Goal: Check status: Check status

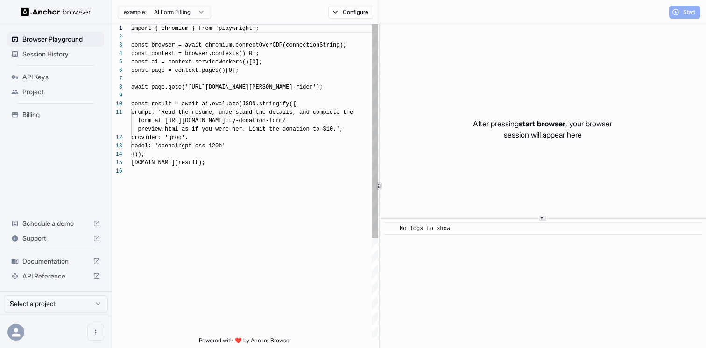
scroll to position [84, 0]
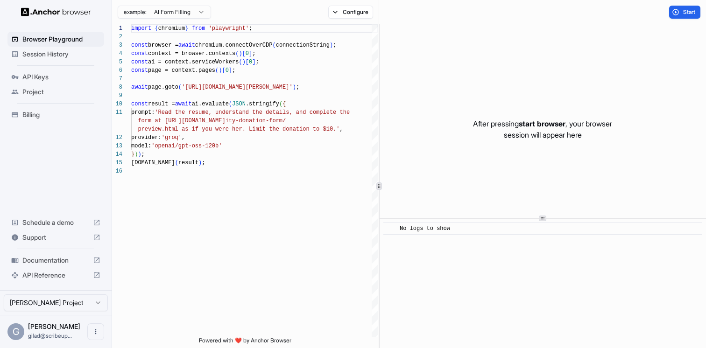
click at [81, 49] on span "Session History" at bounding box center [61, 53] width 78 height 9
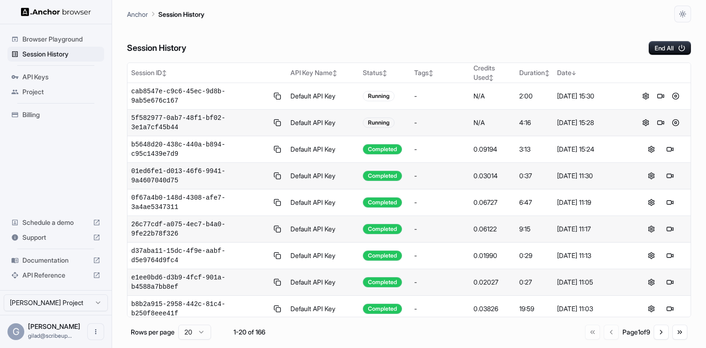
click at [674, 117] on td at bounding box center [660, 123] width 60 height 27
click at [675, 119] on button at bounding box center [675, 122] width 11 height 11
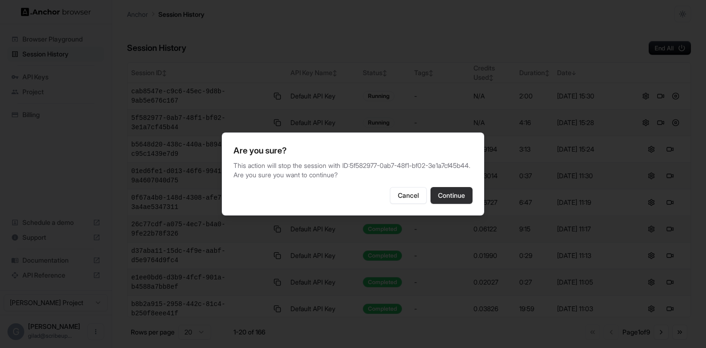
click at [458, 195] on button "Continue" at bounding box center [452, 195] width 42 height 17
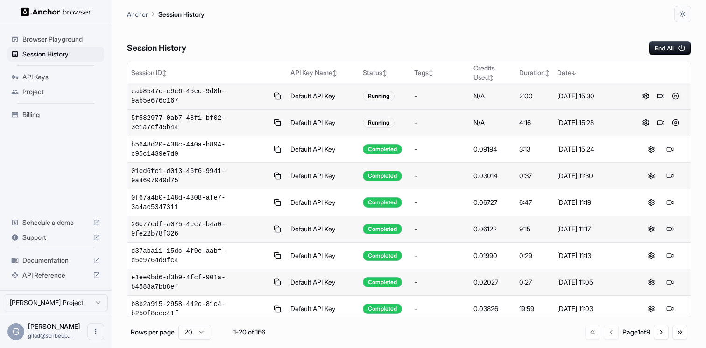
click at [674, 97] on button at bounding box center [675, 96] width 11 height 11
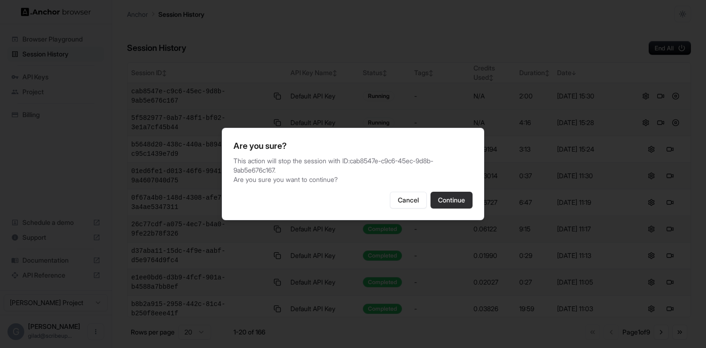
click at [461, 198] on button "Continue" at bounding box center [452, 200] width 42 height 17
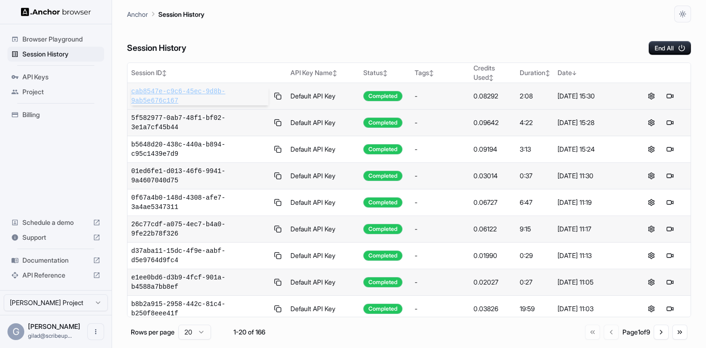
click at [192, 90] on span "cab8547e-c9c6-45ec-9d8b-9ab5e676c167" at bounding box center [199, 96] width 137 height 19
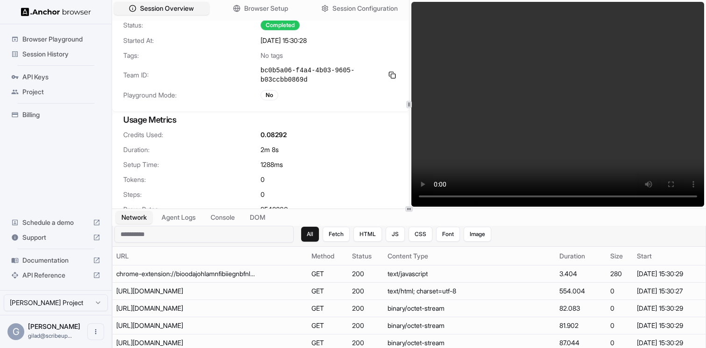
click at [255, 231] on input at bounding box center [203, 234] width 179 height 17
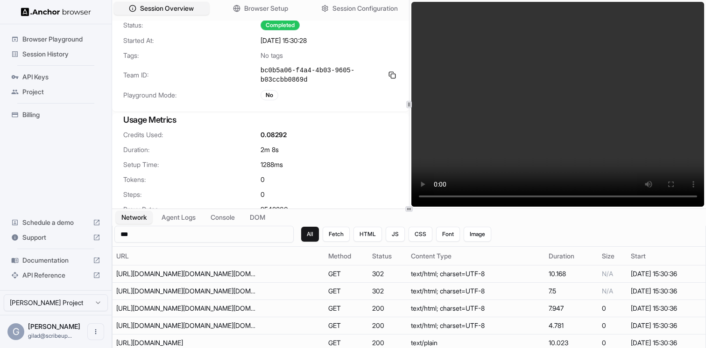
paste input "**********"
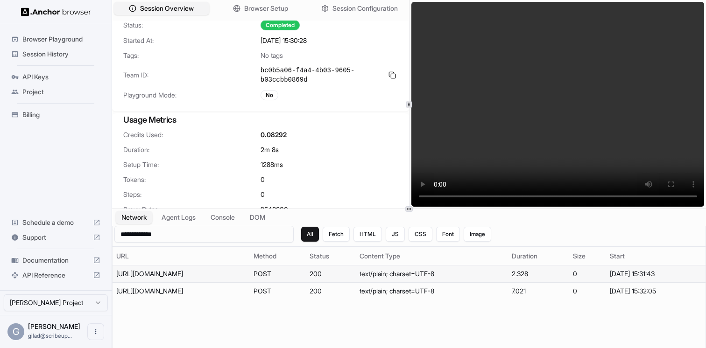
type input "**********"
click at [205, 275] on div "https://rango.id.peacocktv.com/signin/service/international" at bounding box center [181, 273] width 130 height 9
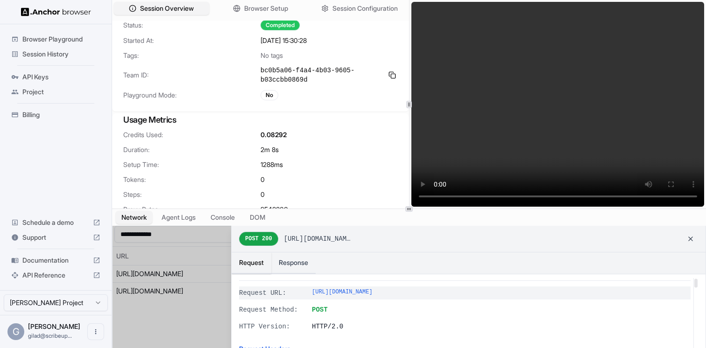
scroll to position [14, 0]
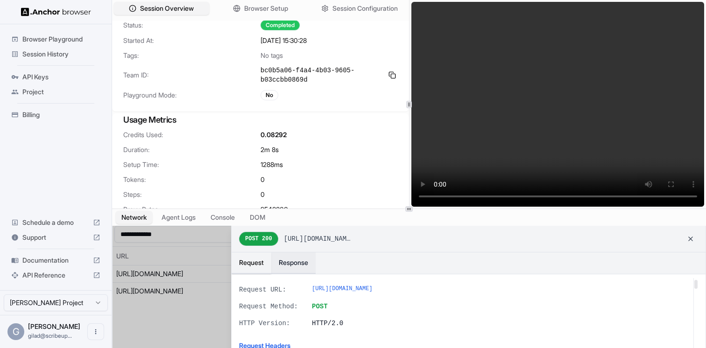
click at [286, 255] on button "Response" at bounding box center [293, 263] width 44 height 21
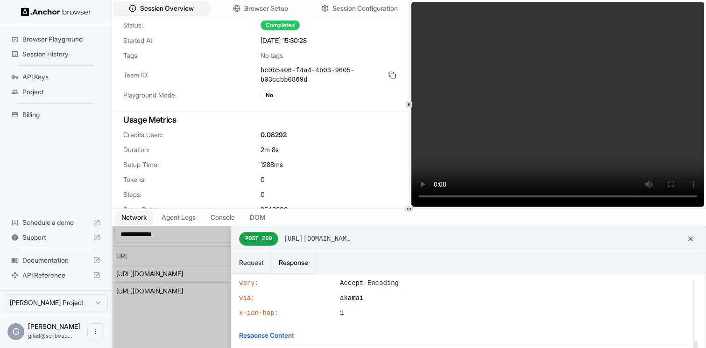
scroll to position [292, 0]
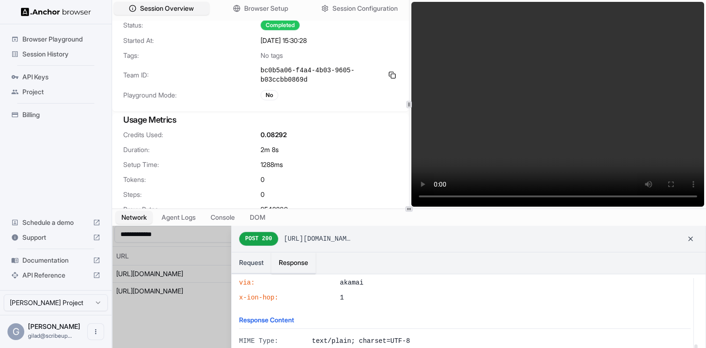
click at [208, 299] on div at bounding box center [409, 295] width 593 height 139
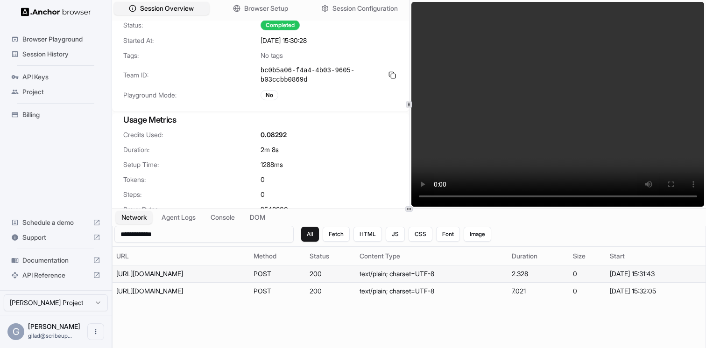
click at [218, 276] on div "https://rango.id.peacocktv.com/signin/service/international" at bounding box center [181, 273] width 130 height 9
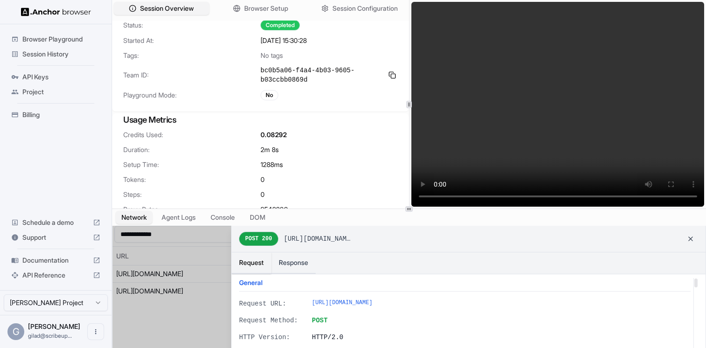
click at [217, 293] on div at bounding box center [409, 295] width 593 height 139
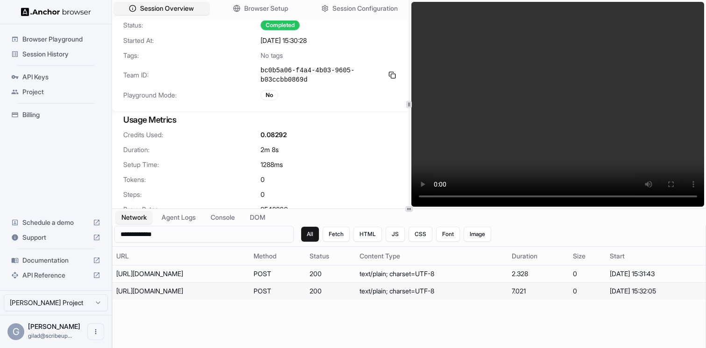
click at [217, 290] on div "https://rango.id.peacocktv.com/signin/service/international" at bounding box center [181, 291] width 130 height 9
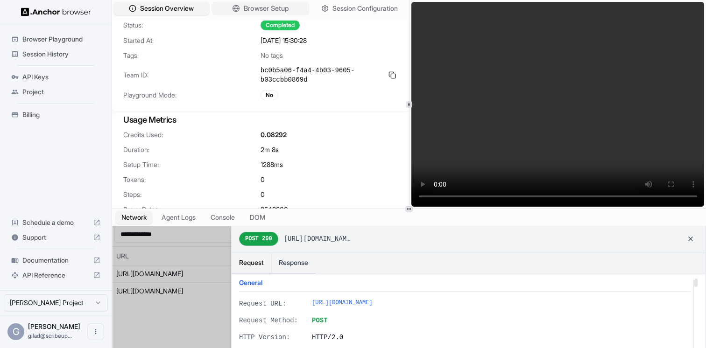
click at [287, 4] on span "Browser Setup" at bounding box center [266, 9] width 45 height 10
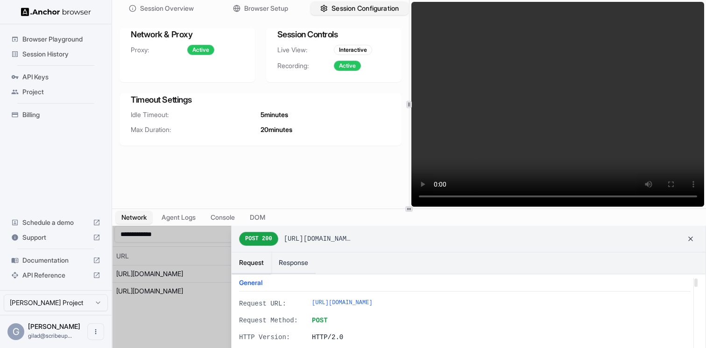
click at [334, 8] on span "Session Configuration" at bounding box center [365, 9] width 67 height 10
